Goal: Find contact information: Find contact information

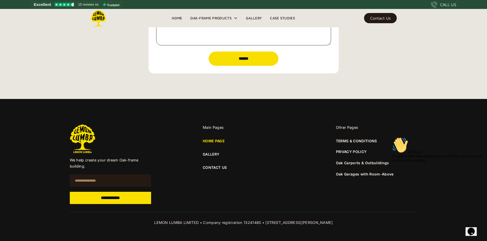
scroll to position [1831, 0]
drag, startPoint x: 257, startPoint y: 224, endPoint x: 240, endPoint y: 224, distance: 16.9
click at [240, 224] on div "LEMON LUMBA LIMITED • Company registration 13241480 • [STREET_ADDRESS][PERSON_N…" at bounding box center [243, 223] width 347 height 6
copy div "13241480"
drag, startPoint x: 195, startPoint y: 224, endPoint x: 151, endPoint y: 223, distance: 43.9
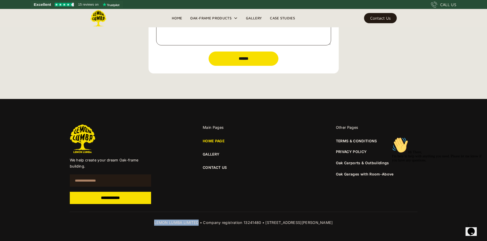
click at [151, 223] on div "LEMON LUMBA LIMITED • Company registration 13241480 • [STREET_ADDRESS][PERSON_N…" at bounding box center [243, 223] width 347 height 6
copy div "LEMON LUMBA LIMITED"
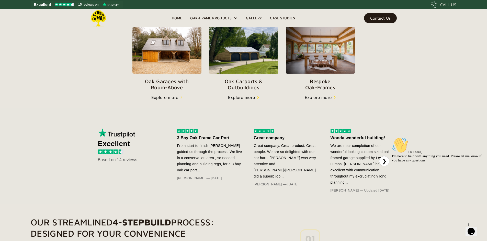
scroll to position [188, 0]
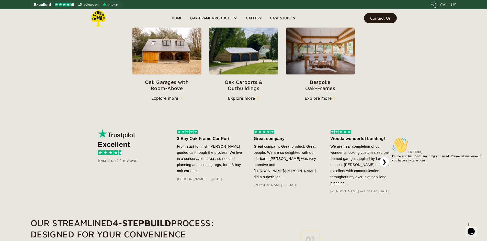
click at [379, 16] on div "Contact Us" at bounding box center [380, 18] width 20 height 4
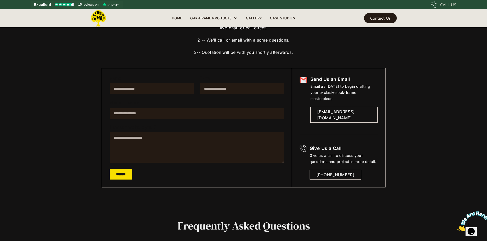
scroll to position [60, 0]
